Goal: Task Accomplishment & Management: Use online tool/utility

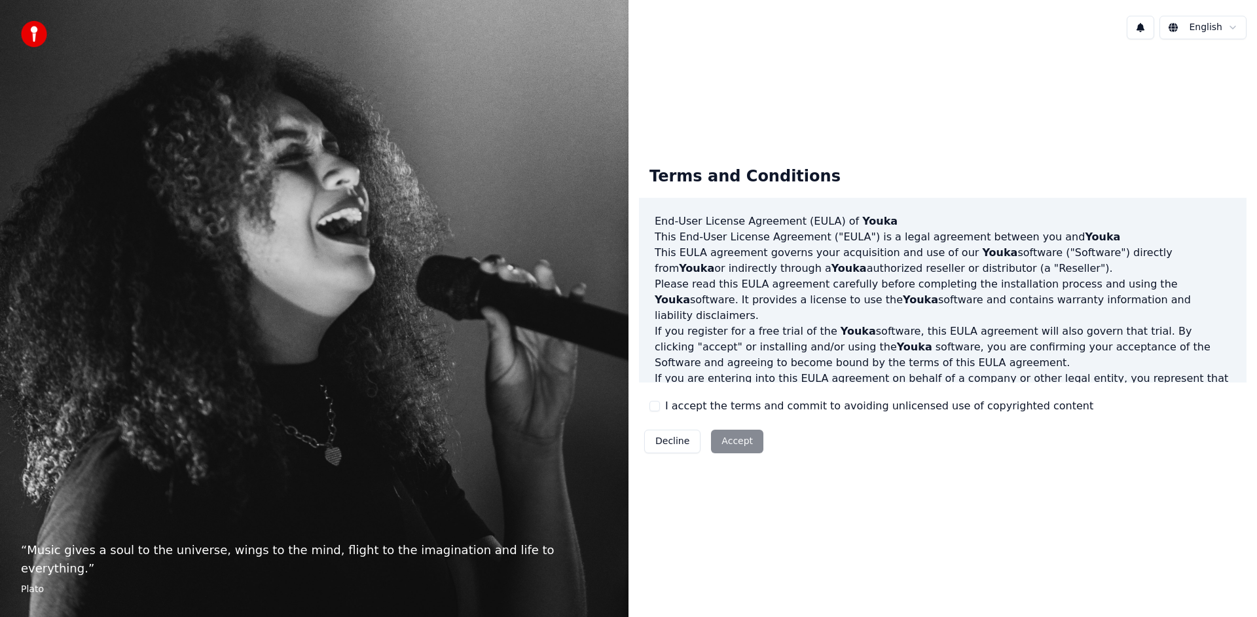
click at [656, 406] on button "I accept the terms and commit to avoiding unlicensed use of copyrighted content" at bounding box center [654, 406] width 10 height 10
click at [658, 408] on button "I accept the terms and commit to avoiding unlicensed use of copyrighted content" at bounding box center [654, 406] width 10 height 10
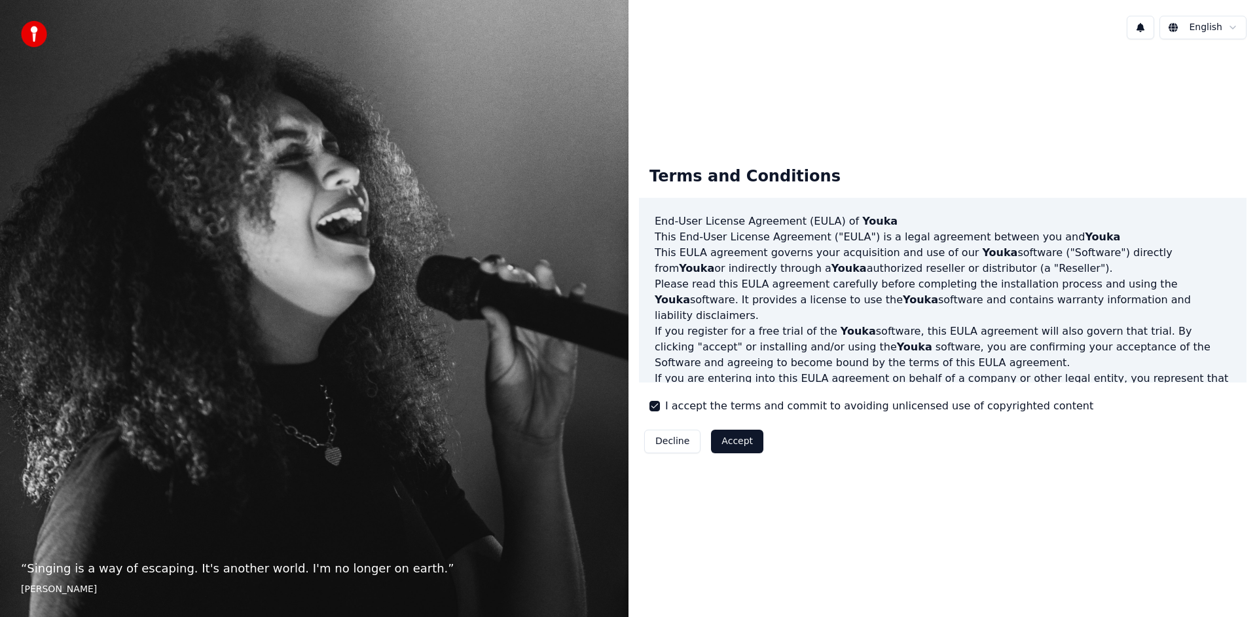
click at [730, 438] on button "Accept" at bounding box center [737, 441] width 52 height 24
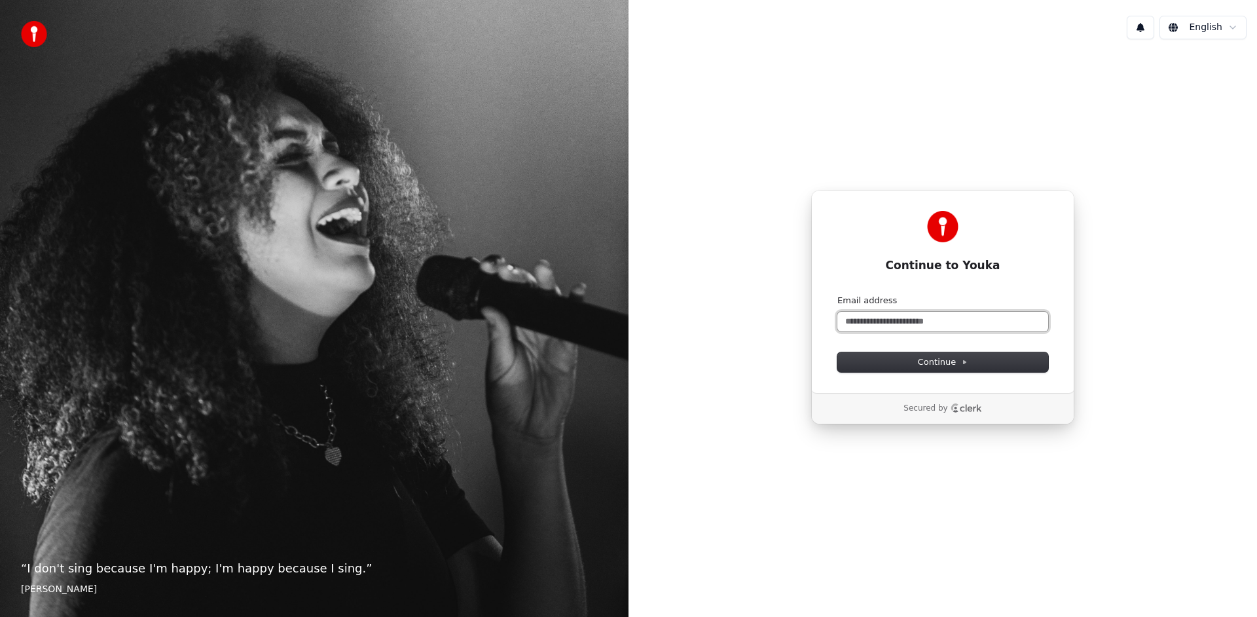
click at [867, 324] on input "Email address" at bounding box center [942, 322] width 211 height 20
click at [896, 363] on button "Continue" at bounding box center [942, 362] width 211 height 20
type input "**********"
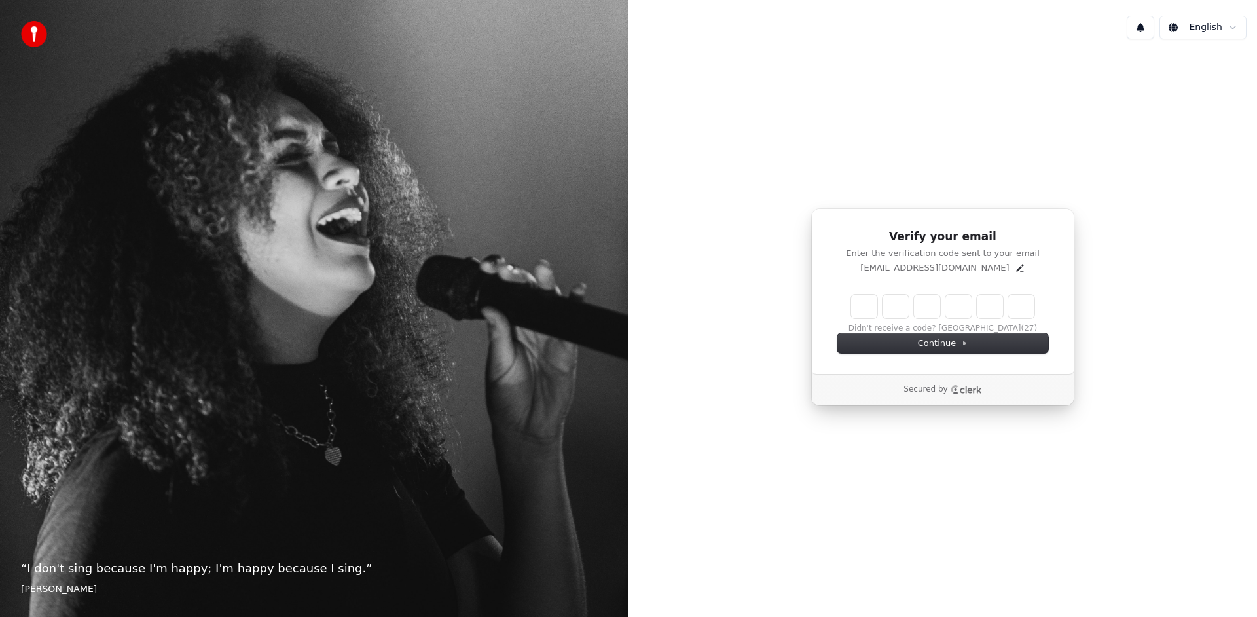
click at [857, 310] on input "Enter verification code" at bounding box center [942, 307] width 183 height 24
type input "******"
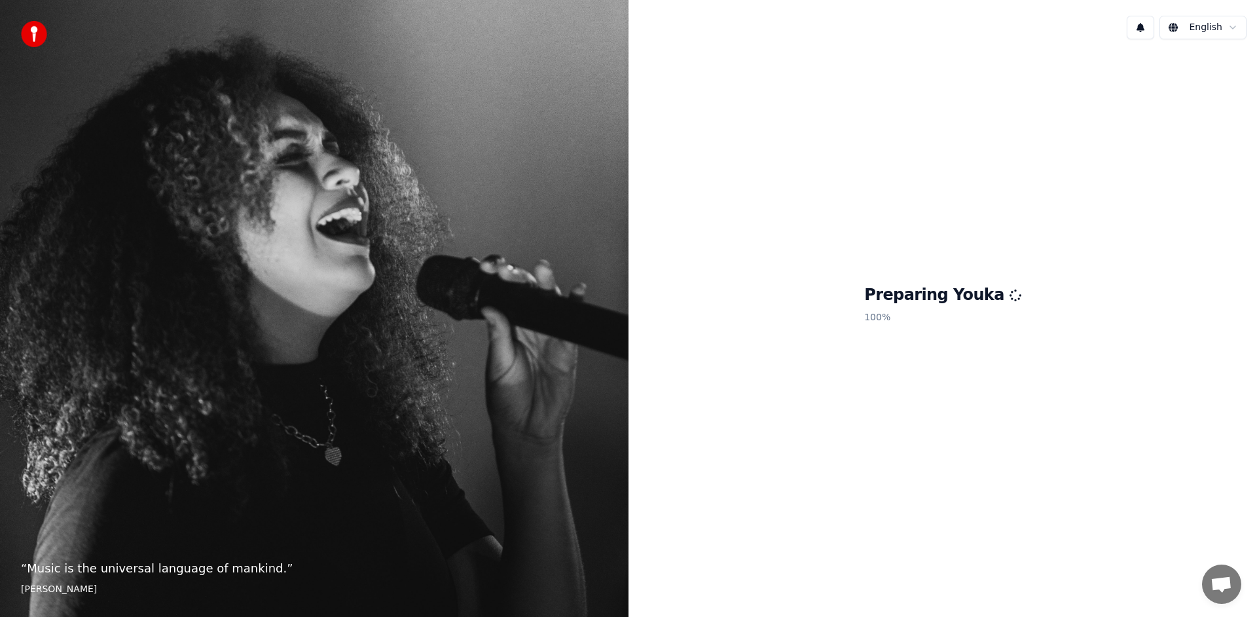
drag, startPoint x: 687, startPoint y: 48, endPoint x: 687, endPoint y: 125, distance: 77.2
click at [688, 145] on div "English Preparing Youka 100 %" at bounding box center [942, 308] width 628 height 617
click at [938, 301] on h1 "Preparing Youka" at bounding box center [942, 295] width 157 height 21
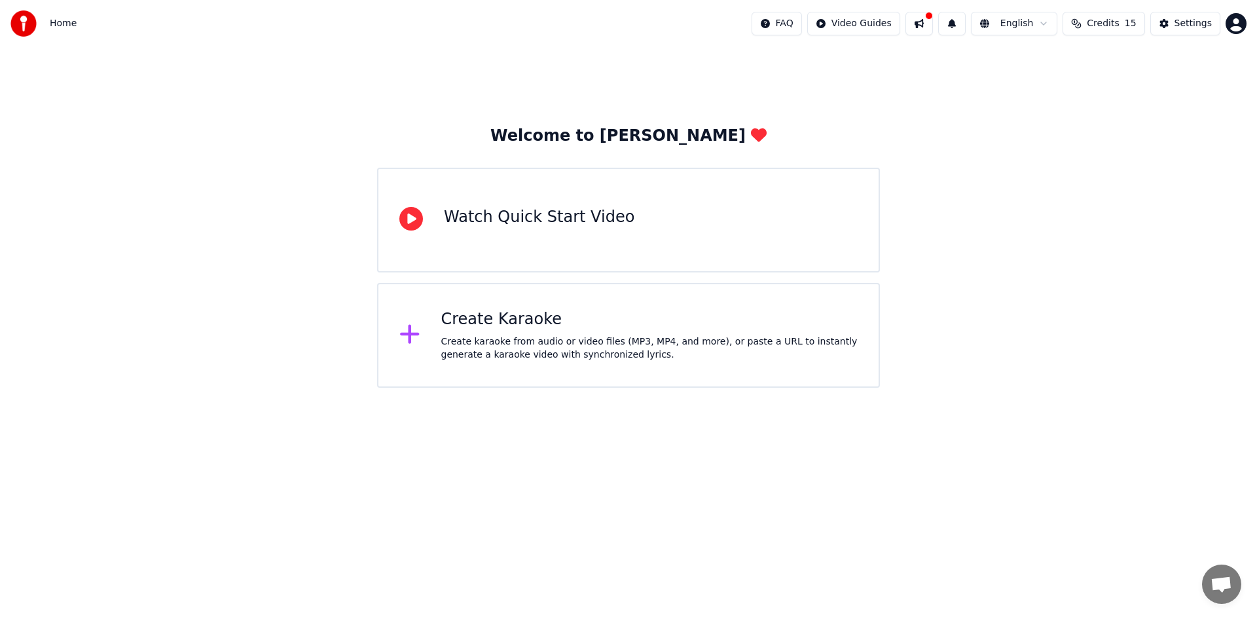
click at [516, 325] on div "Create Karaoke" at bounding box center [649, 319] width 417 height 21
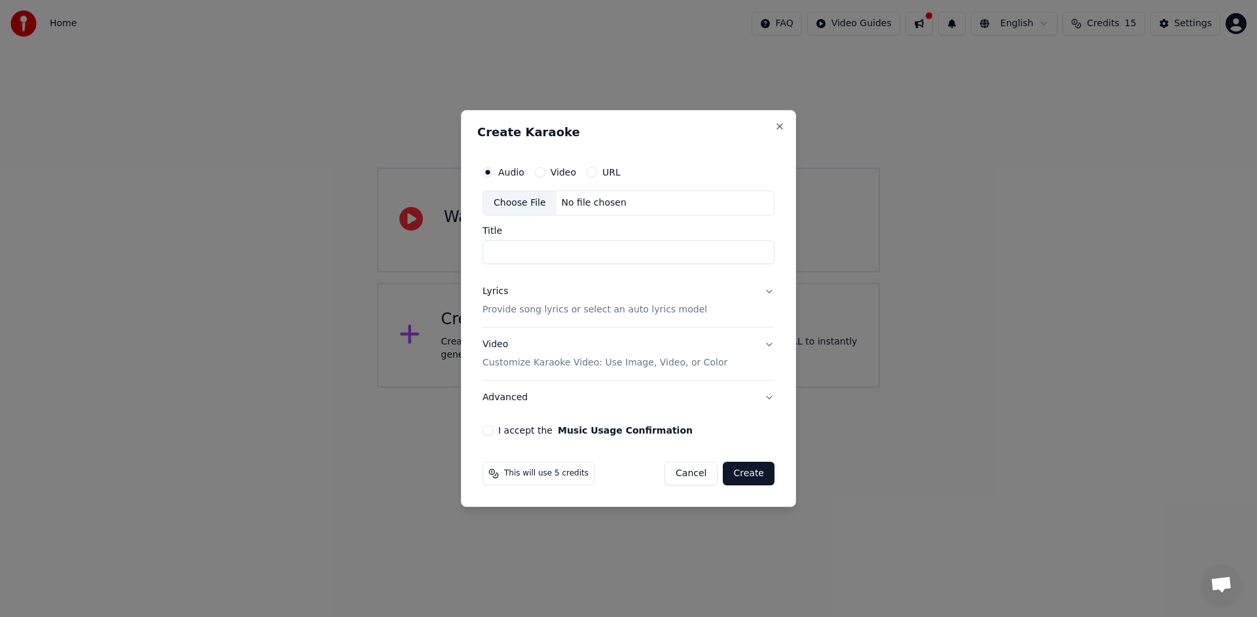
click at [587, 171] on button "URL" at bounding box center [591, 172] width 10 height 10
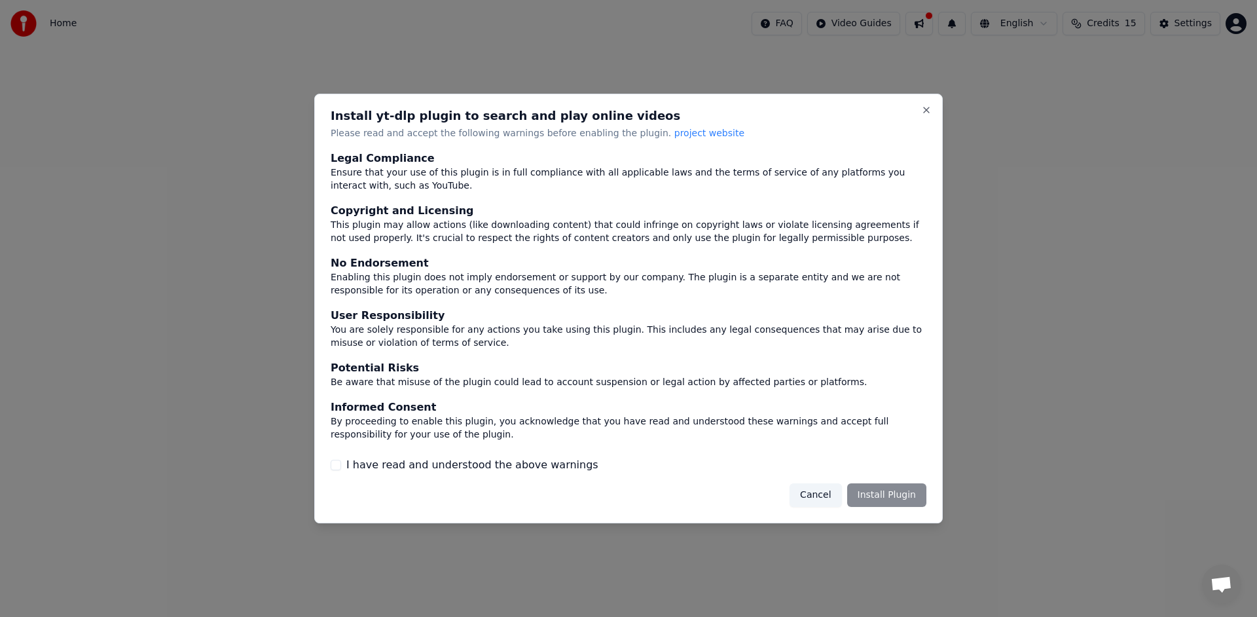
click at [338, 465] on button "I have read and understood the above warnings" at bounding box center [336, 464] width 10 height 10
click at [874, 497] on button "Install Plugin" at bounding box center [886, 495] width 79 height 24
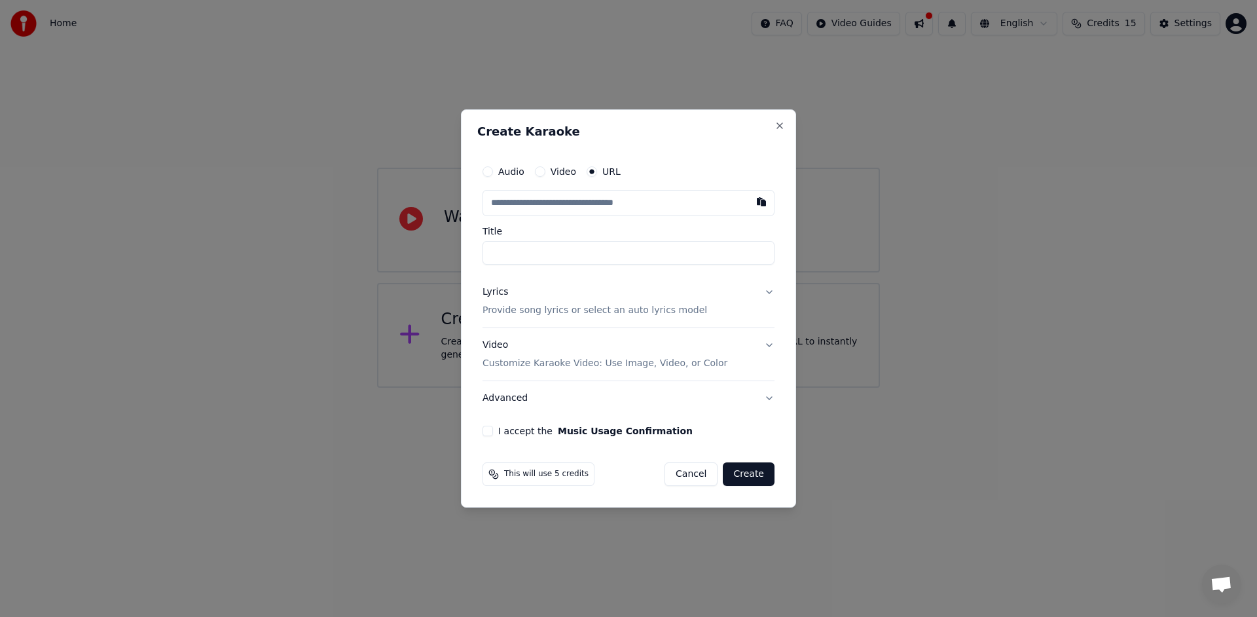
click at [486, 433] on button "I accept the Music Usage Confirmation" at bounding box center [487, 430] width 10 height 10
click at [759, 204] on button "button" at bounding box center [761, 202] width 26 height 24
type input "**********"
click at [518, 256] on input "Title" at bounding box center [628, 253] width 292 height 24
type input "**********"
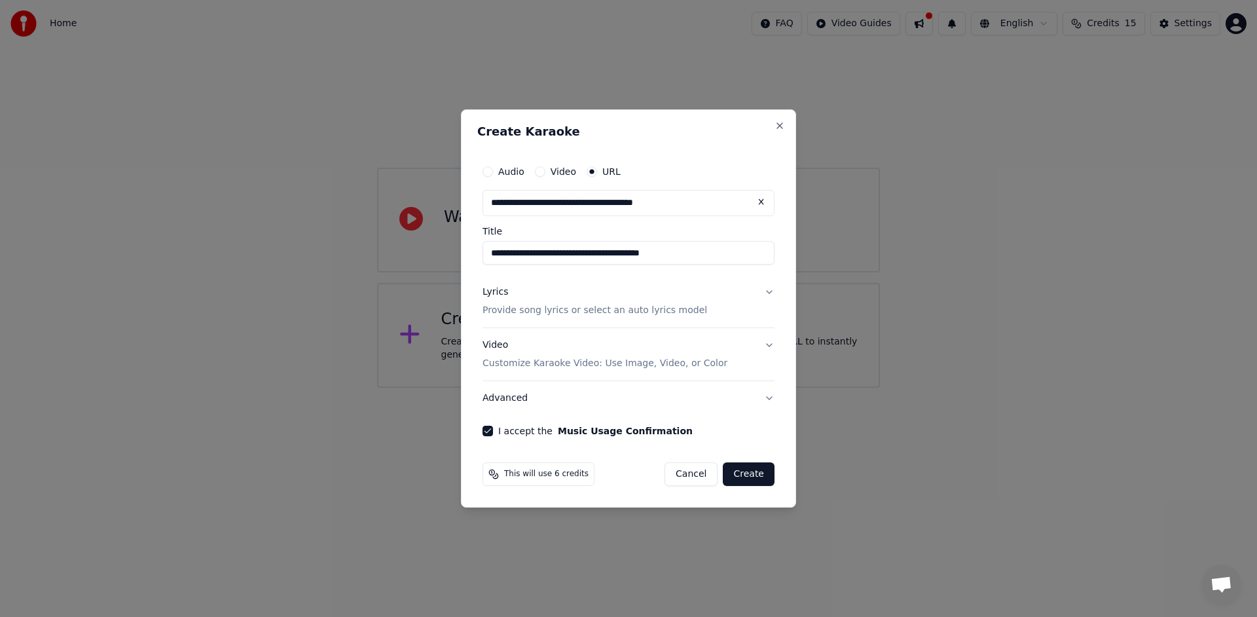
click at [770, 289] on button "Lyrics Provide song lyrics or select an auto lyrics model" at bounding box center [628, 301] width 292 height 52
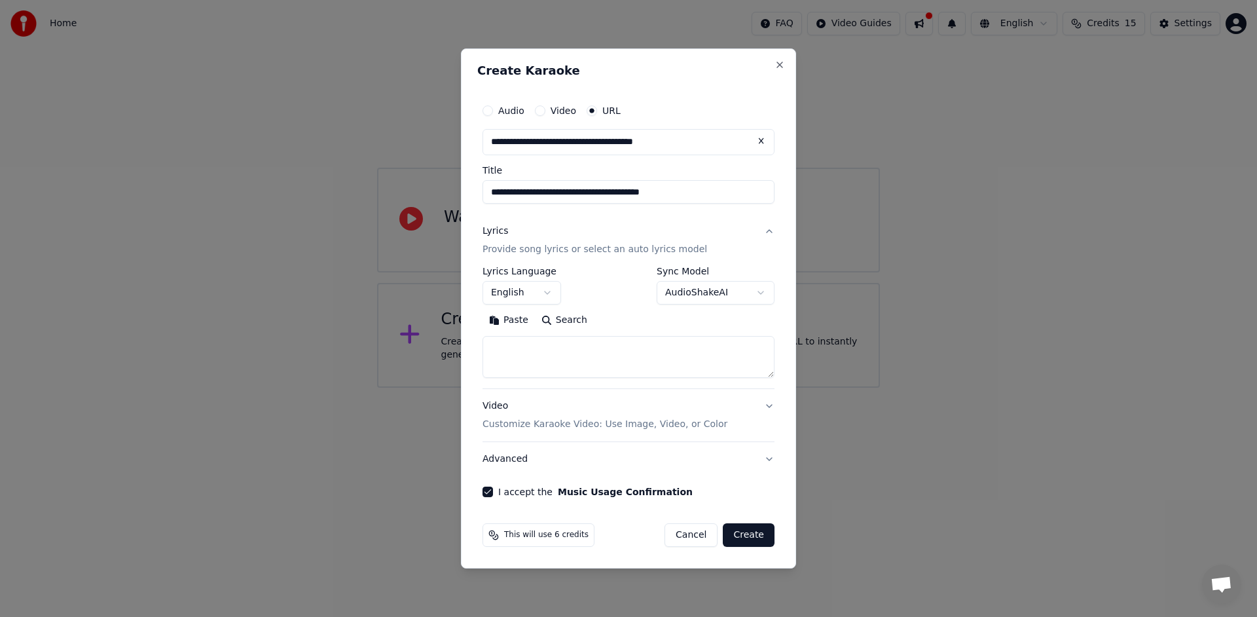
click at [768, 231] on button "Lyrics Provide song lyrics or select an auto lyrics model" at bounding box center [628, 240] width 292 height 52
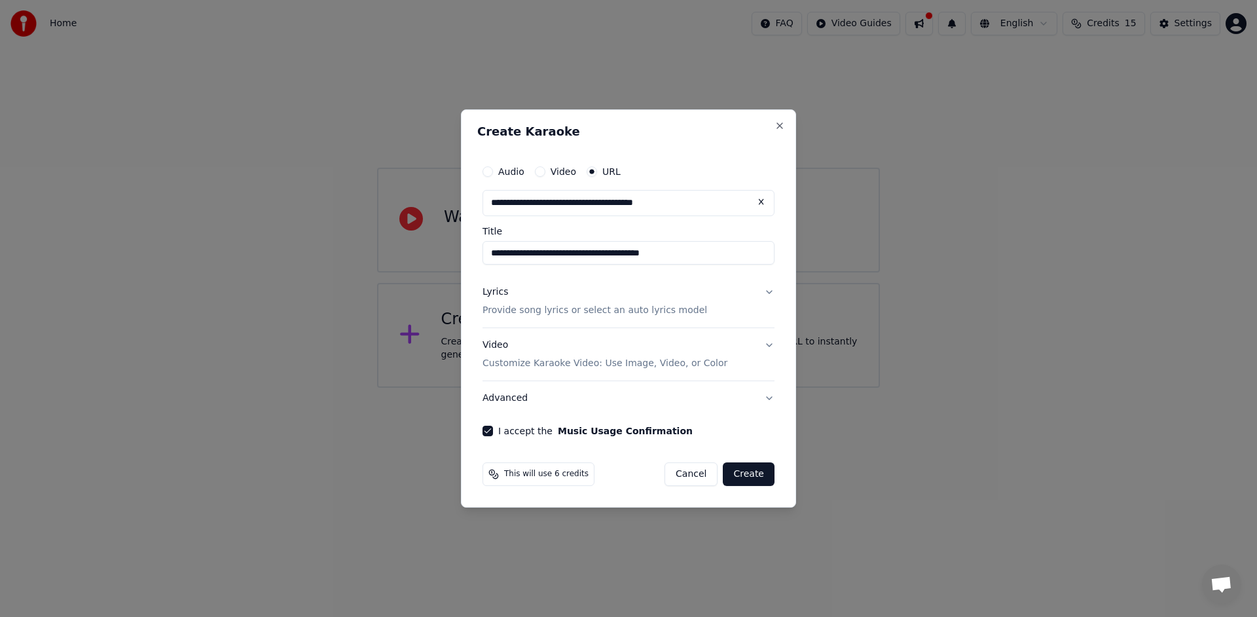
click at [766, 347] on button "Video Customize Karaoke Video: Use Image, Video, or Color" at bounding box center [628, 354] width 292 height 52
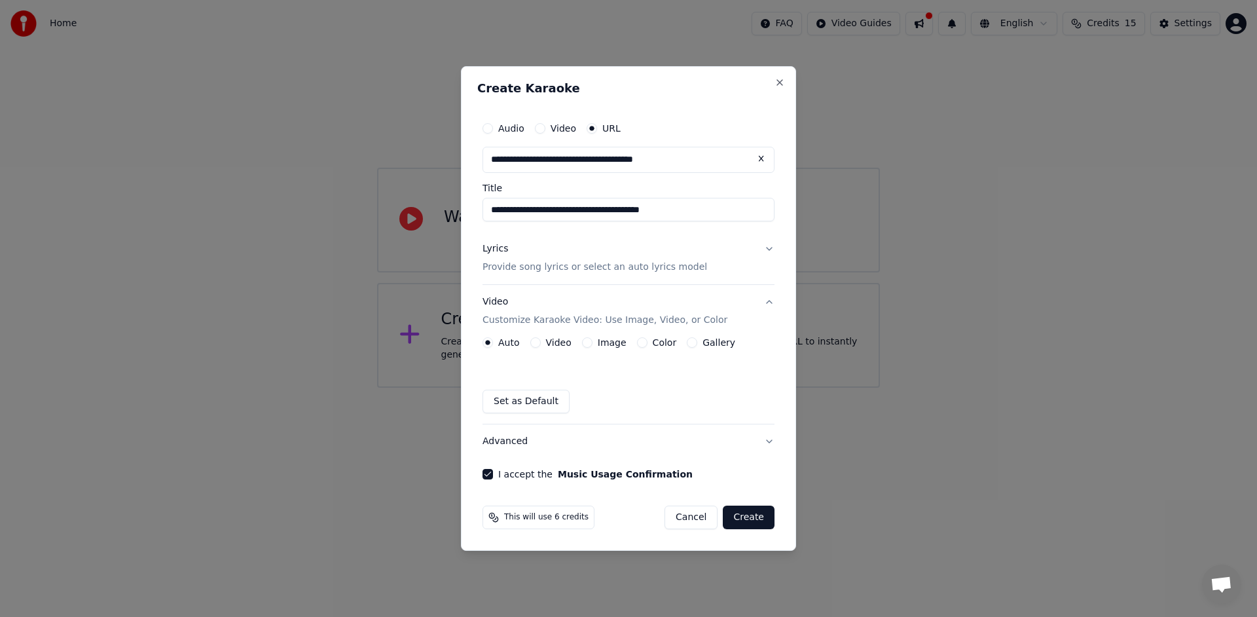
click at [767, 302] on button "Video Customize Karaoke Video: Use Image, Video, or Color" at bounding box center [628, 311] width 292 height 52
click at [767, 302] on div "Lyrics Provide song lyrics or select an auto lyrics model Video Customize Karao…" at bounding box center [628, 345] width 292 height 226
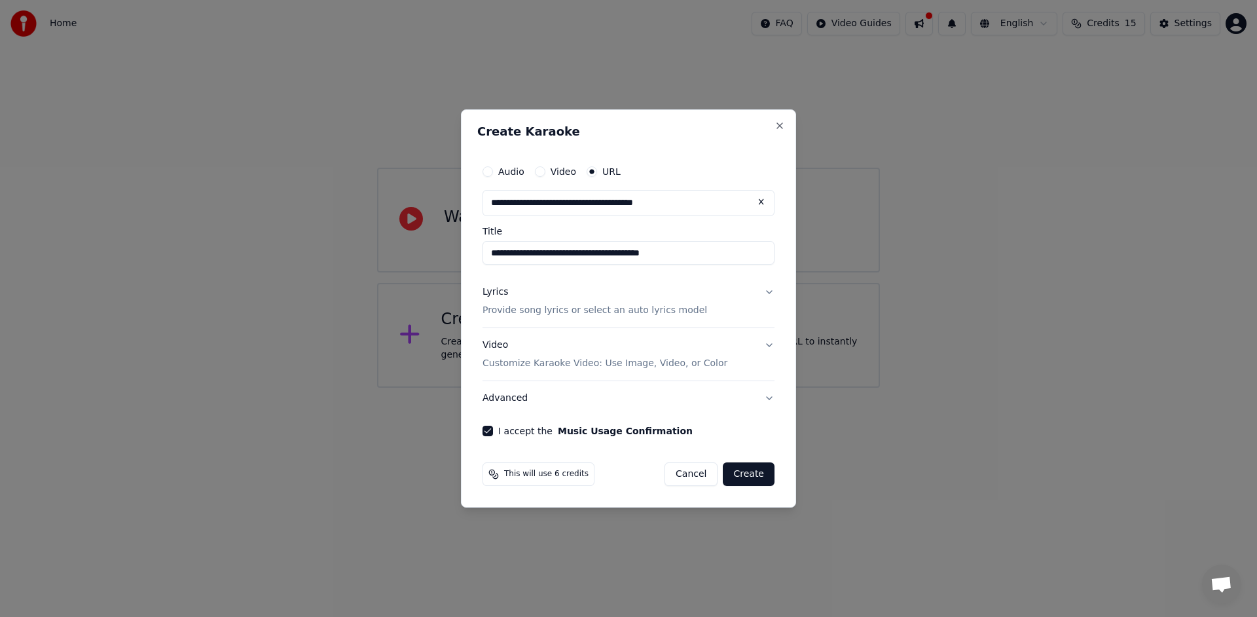
click at [747, 471] on button "Create" at bounding box center [749, 474] width 52 height 24
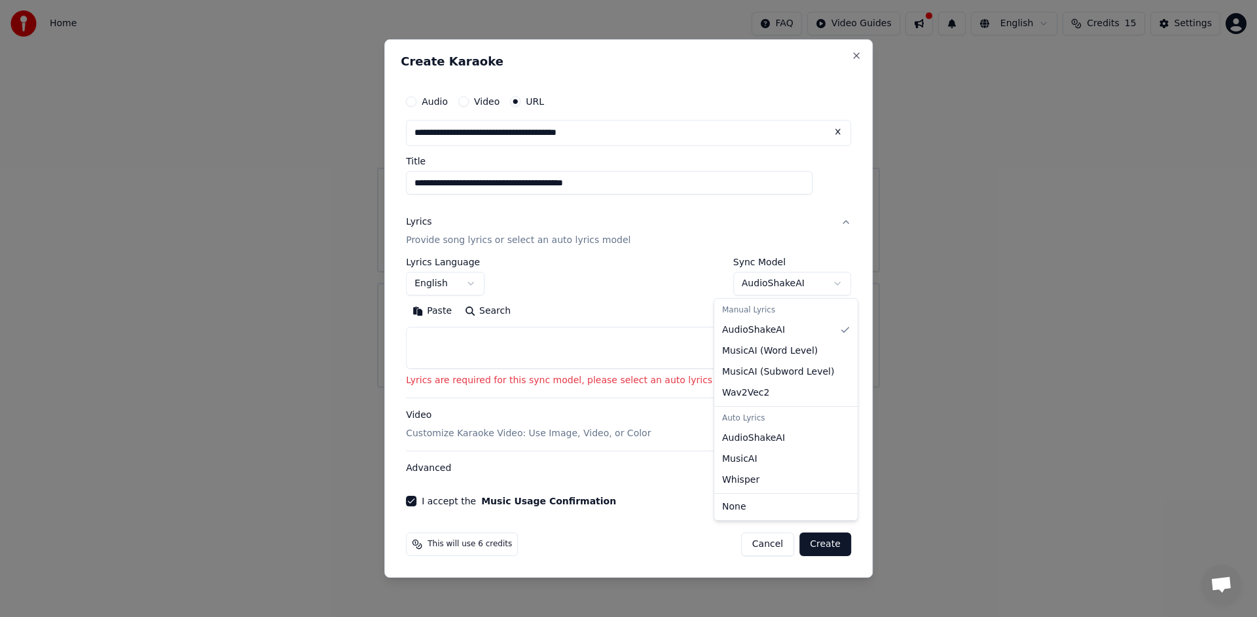
click at [806, 283] on body "**********" at bounding box center [628, 193] width 1257 height 387
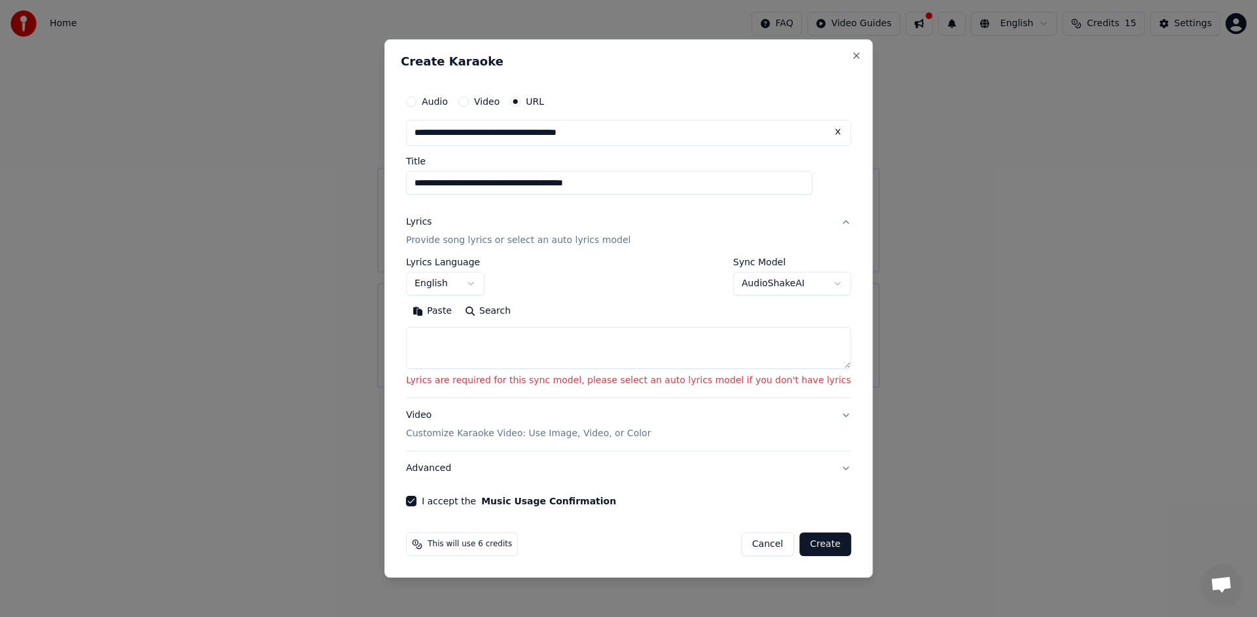
click at [484, 285] on button "English" at bounding box center [445, 284] width 79 height 24
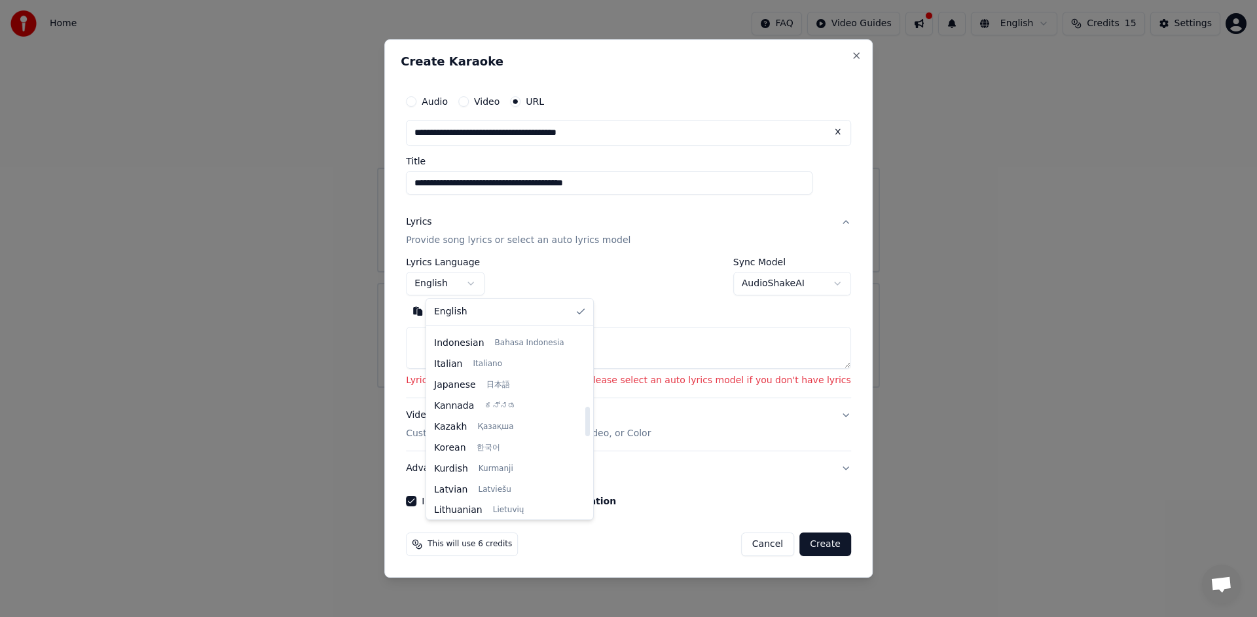
scroll to position [495, 0]
select select "**"
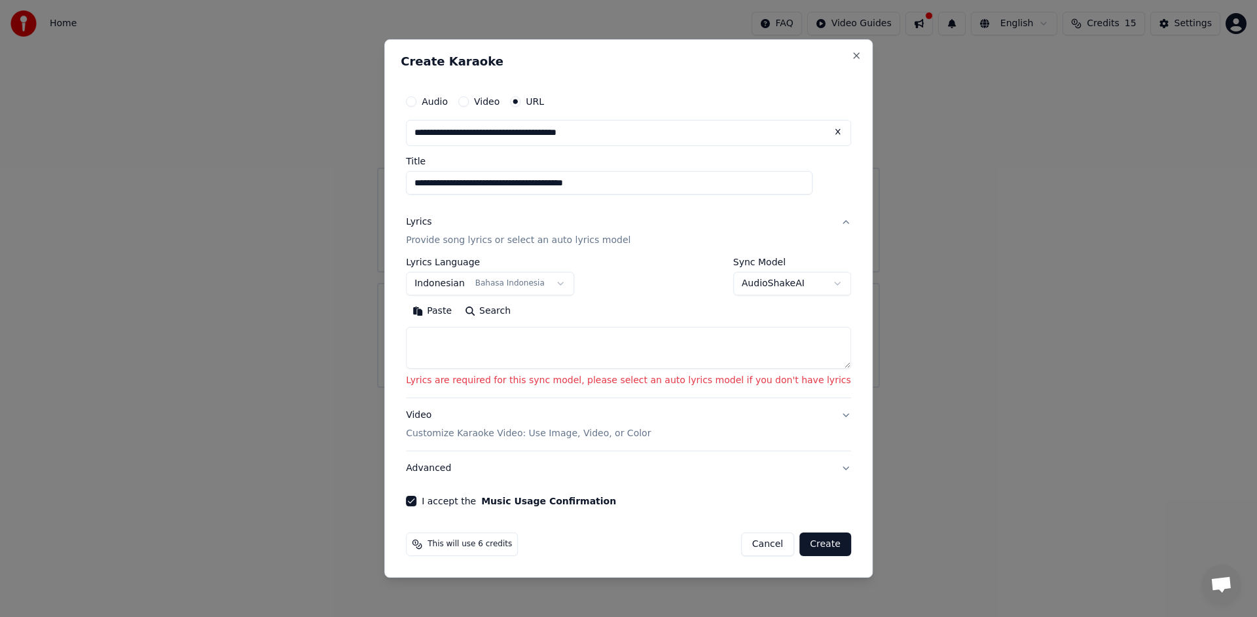
click at [520, 340] on textarea at bounding box center [628, 348] width 445 height 42
click at [509, 311] on button "Search" at bounding box center [487, 310] width 59 height 21
click at [416, 499] on button "I accept the Music Usage Confirmation" at bounding box center [411, 500] width 10 height 10
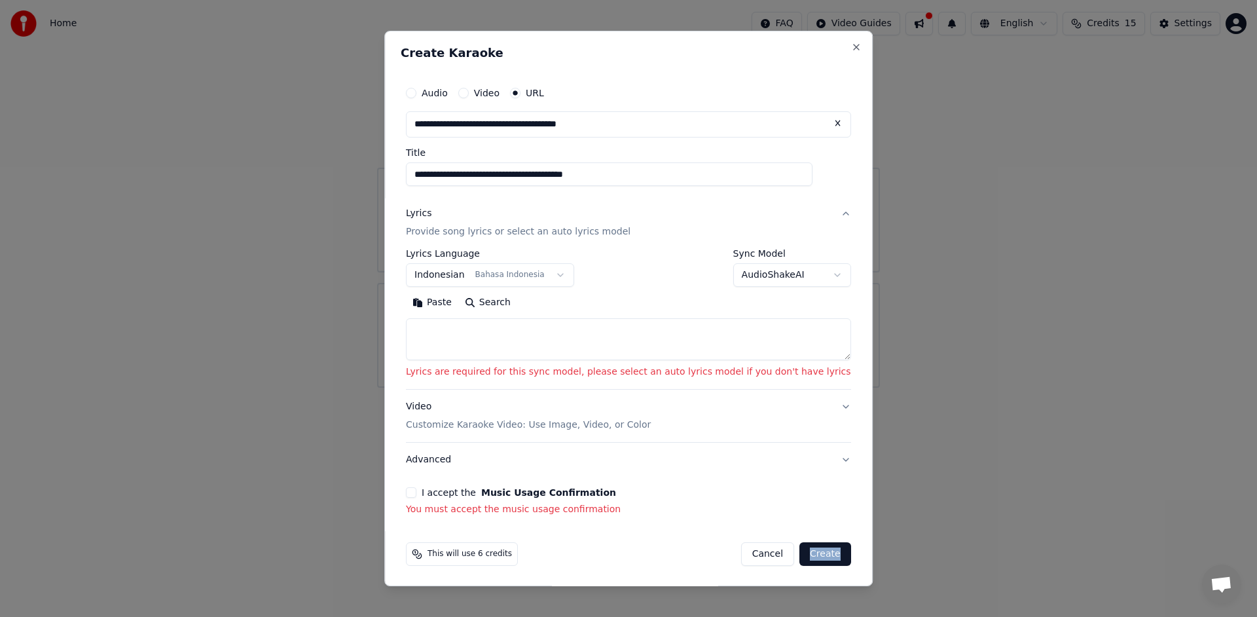
click at [416, 490] on button "I accept the Music Usage Confirmation" at bounding box center [411, 492] width 10 height 10
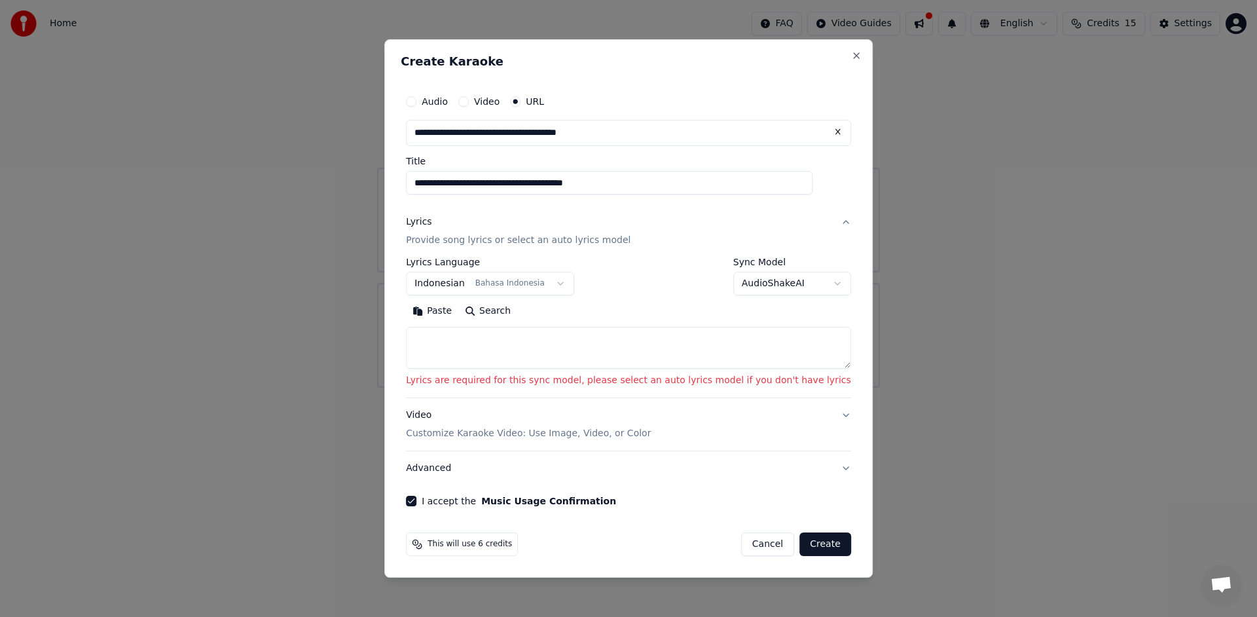
click at [459, 338] on textarea at bounding box center [628, 348] width 445 height 42
